Goal: Transaction & Acquisition: Purchase product/service

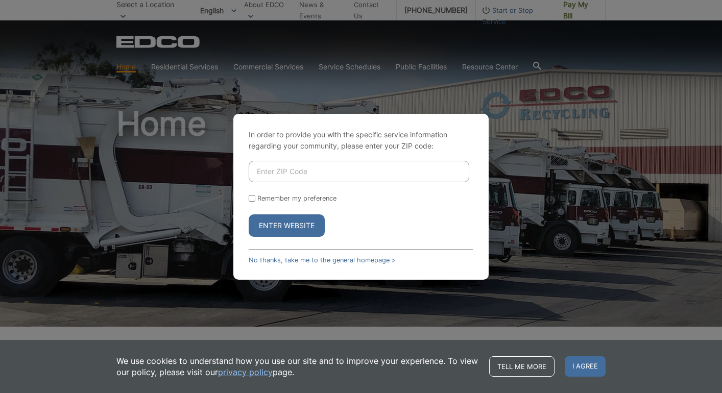
click at [313, 173] on input "Enter ZIP Code" at bounding box center [359, 171] width 221 height 21
paste input "bhendricks"
click at [344, 168] on input "bhendricks" at bounding box center [359, 171] width 221 height 21
click at [345, 168] on input "bhendricks" at bounding box center [359, 171] width 221 height 21
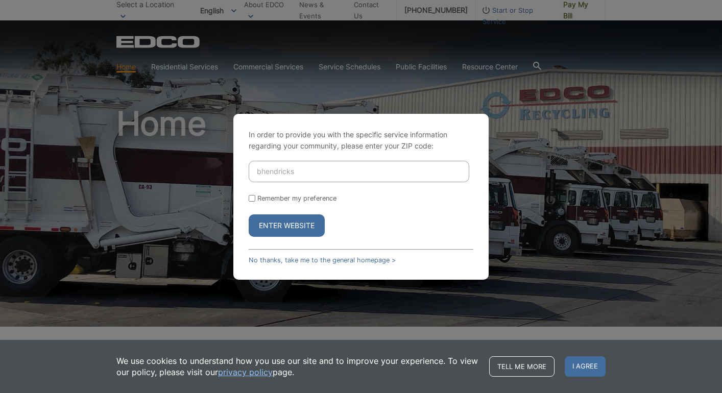
click at [345, 168] on input "bhendricks" at bounding box center [359, 171] width 221 height 21
type input "90622"
click at [306, 232] on button "Enter Website" at bounding box center [287, 225] width 76 height 22
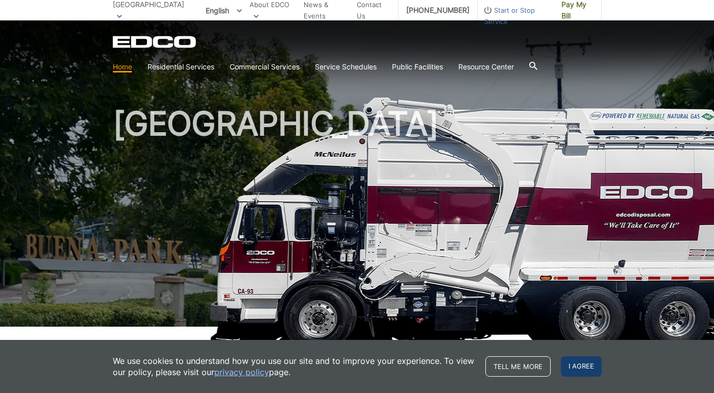
click at [584, 366] on span "I agree" at bounding box center [581, 366] width 41 height 20
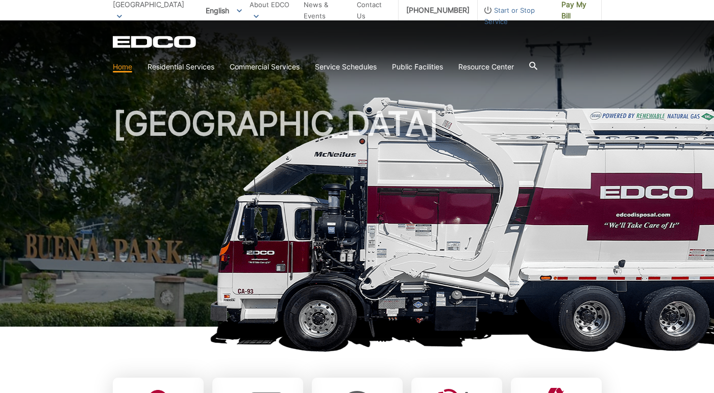
click at [534, 65] on icon at bounding box center [533, 66] width 8 height 8
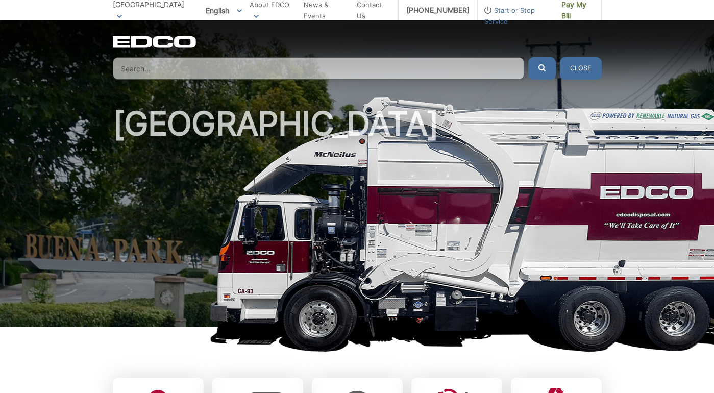
click at [425, 70] on input "Search" at bounding box center [318, 68] width 411 height 22
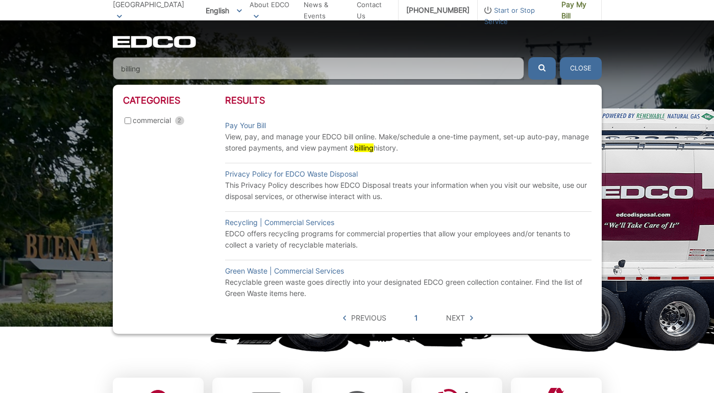
type input "billing"
click at [528, 57] on button "submit" at bounding box center [542, 68] width 28 height 22
click at [457, 322] on span "Next" at bounding box center [455, 317] width 19 height 11
click at [458, 319] on span "Next" at bounding box center [455, 317] width 19 height 11
click at [473, 320] on icon at bounding box center [471, 317] width 3 height 5
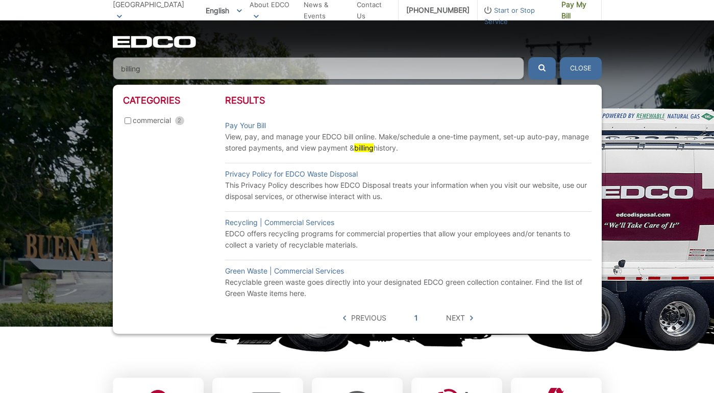
click at [472, 320] on icon at bounding box center [471, 317] width 3 height 5
click at [584, 67] on button "Close" at bounding box center [581, 68] width 42 height 22
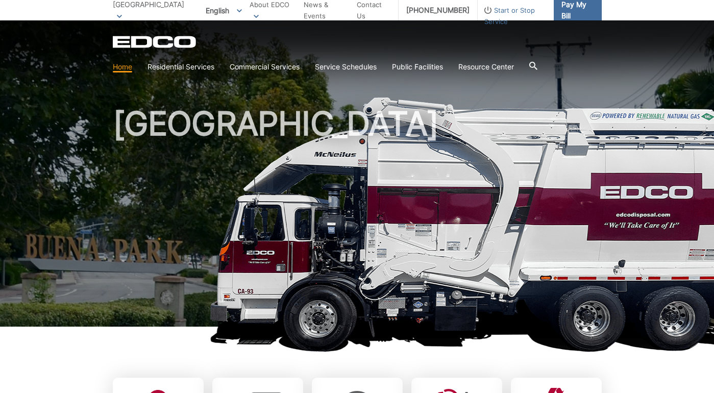
click at [572, 15] on span "Pay My Bill" at bounding box center [577, 10] width 32 height 22
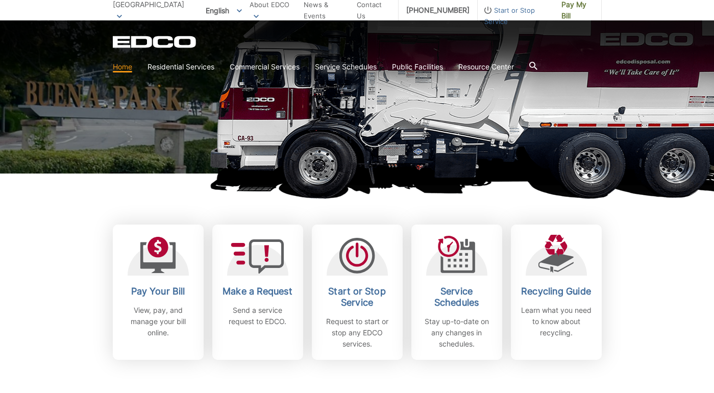
scroll to position [306, 0]
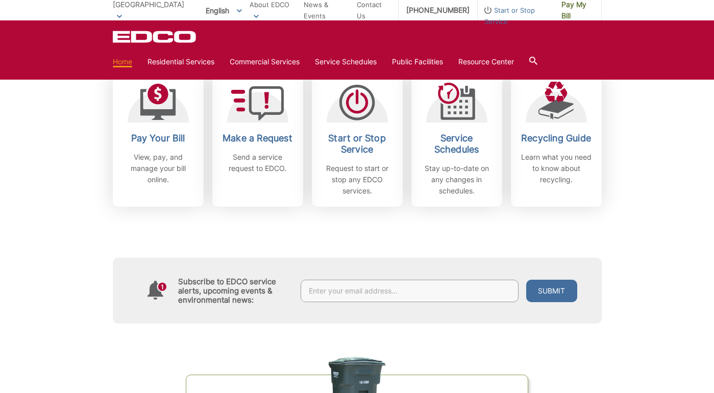
click at [416, 291] on input "text" at bounding box center [410, 291] width 218 height 22
paste input "MoonValley675@Capturis.com"
type input "MoonValley675@Capturis.com"
click at [547, 292] on button "Submit" at bounding box center [551, 291] width 51 height 22
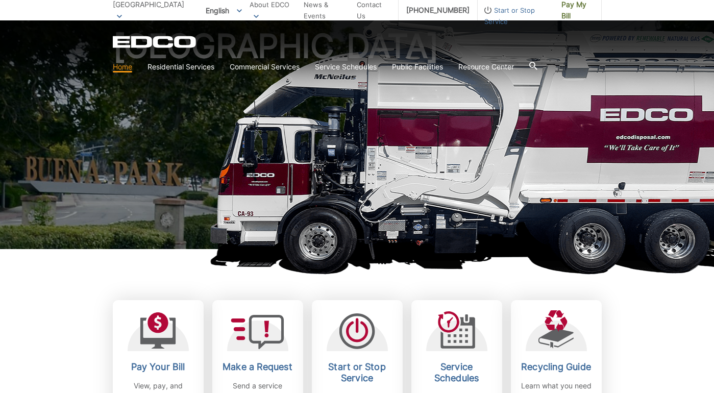
scroll to position [180, 0]
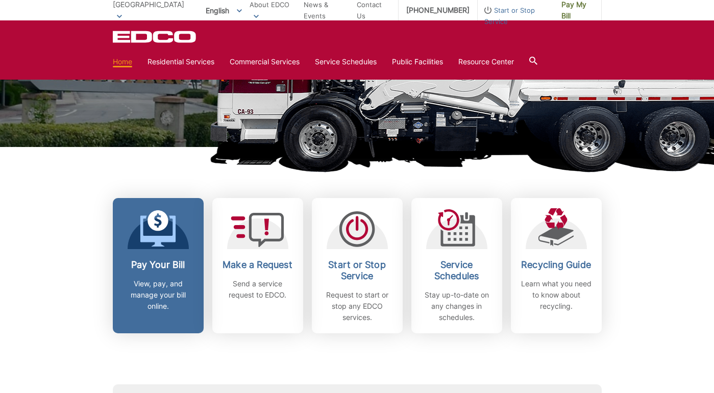
drag, startPoint x: 151, startPoint y: 265, endPoint x: 156, endPoint y: 265, distance: 5.1
click at [151, 265] on h2 "Pay Your Bill" at bounding box center [158, 264] width 76 height 11
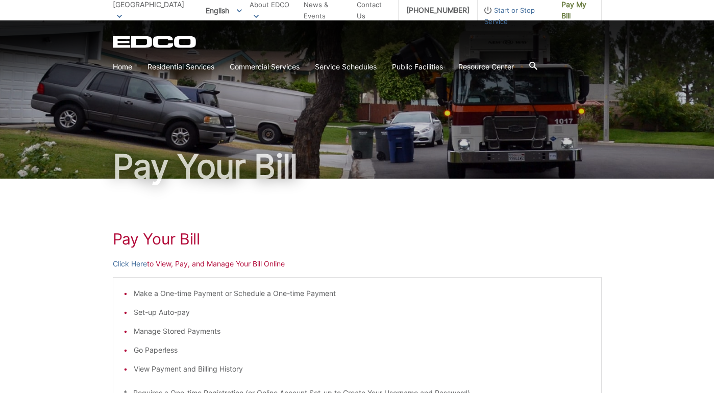
scroll to position [102, 0]
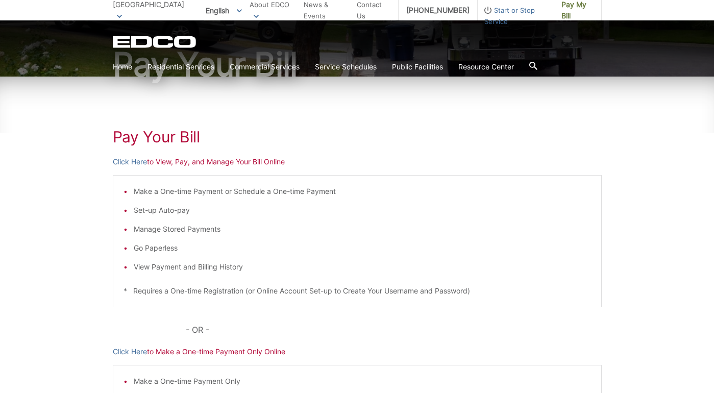
click at [161, 160] on p "Click Here to View, Pay, and Manage Your Bill Online" at bounding box center [357, 161] width 489 height 11
click at [127, 163] on link "Click Here" at bounding box center [130, 161] width 34 height 11
